Goal: Download file/media

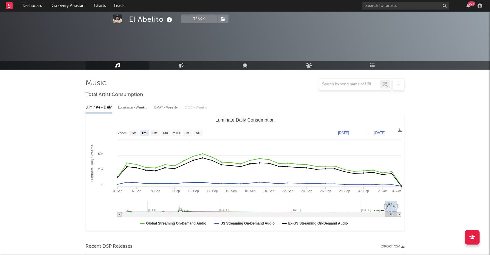
select select "1m"
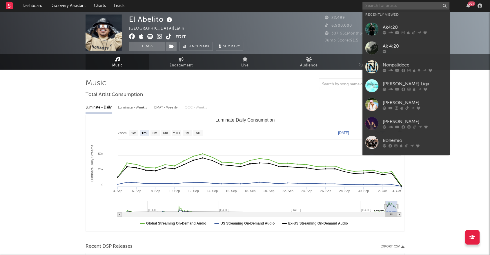
click at [386, 8] on input "text" at bounding box center [405, 5] width 87 height 7
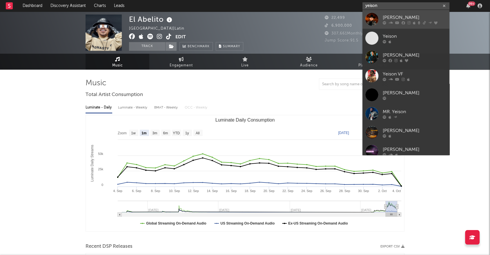
type input "yeison"
click at [370, 16] on div at bounding box center [371, 19] width 13 height 13
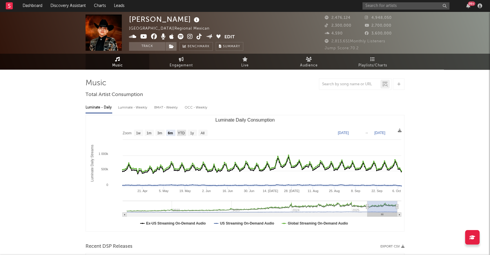
click at [183, 133] on text "YTD" at bounding box center [181, 133] width 7 height 4
select select "YTD"
type input "[DATE]"
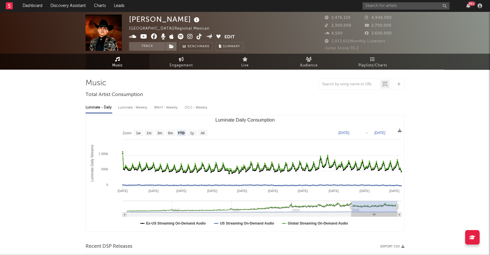
click at [183, 133] on text "YTD" at bounding box center [181, 133] width 7 height 4
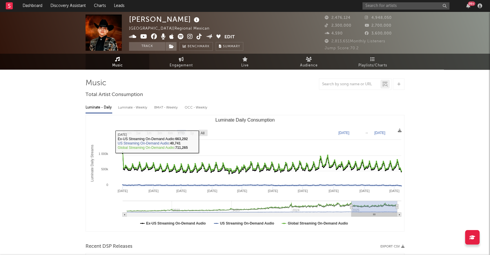
click at [203, 132] on text "All" at bounding box center [203, 133] width 4 height 4
select select "All"
type input "[DATE]"
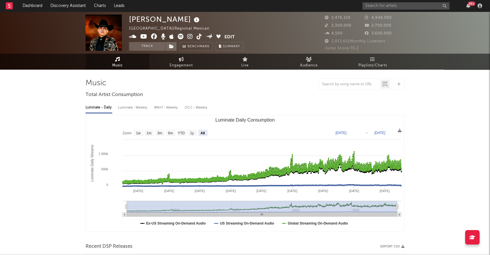
click at [135, 108] on div "Luminate - Weekly" at bounding box center [133, 108] width 30 height 10
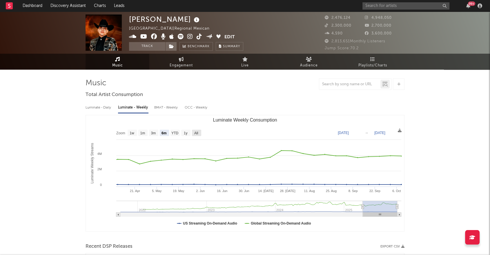
click at [195, 133] on text "All" at bounding box center [196, 133] width 4 height 4
select select "All"
type input "[DATE]"
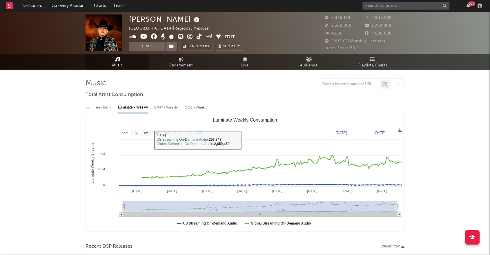
click at [168, 108] on div "BMAT - Weekly" at bounding box center [166, 108] width 25 height 10
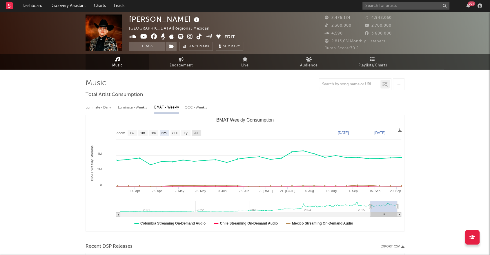
click at [197, 133] on text "All" at bounding box center [196, 133] width 4 height 4
select select "All"
type input "[DATE]"
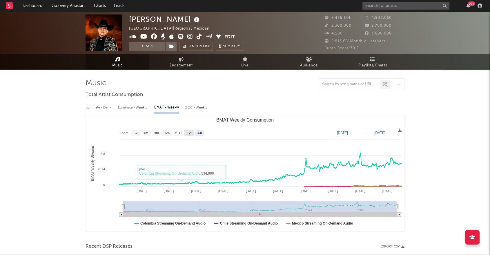
click at [188, 132] on text "1y" at bounding box center [189, 133] width 4 height 4
select select "1y"
type input "[DATE]"
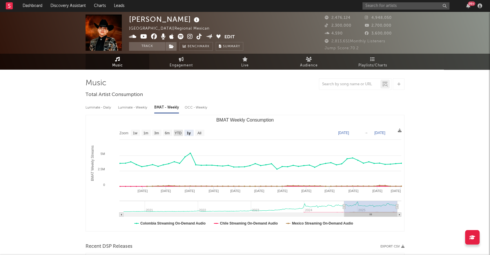
click at [180, 131] on text "YTD" at bounding box center [178, 133] width 7 height 4
select select "YTD"
type input "[DATE]"
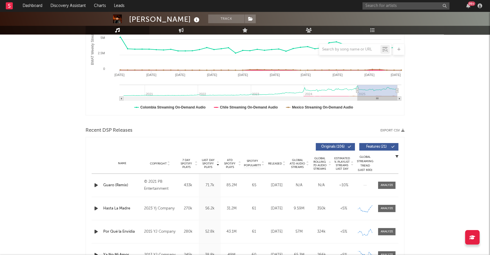
scroll to position [134, 0]
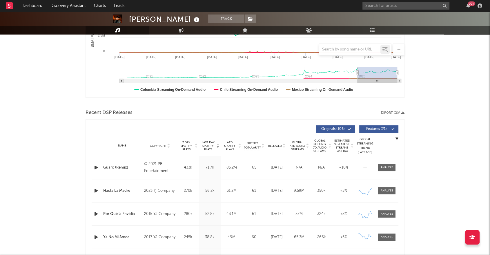
click at [395, 110] on div "Recent DSP Releases Export CSV" at bounding box center [245, 113] width 319 height 10
click at [395, 114] on button "Export CSV" at bounding box center [392, 112] width 24 height 3
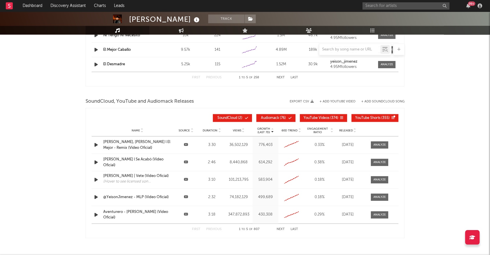
scroll to position [612, 0]
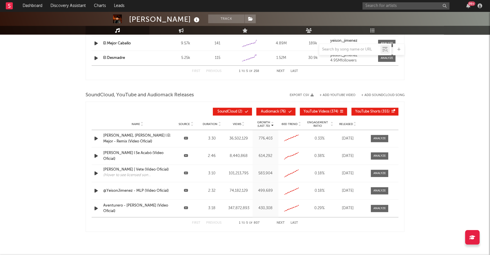
click at [297, 94] on button "Export CSV" at bounding box center [302, 94] width 24 height 3
